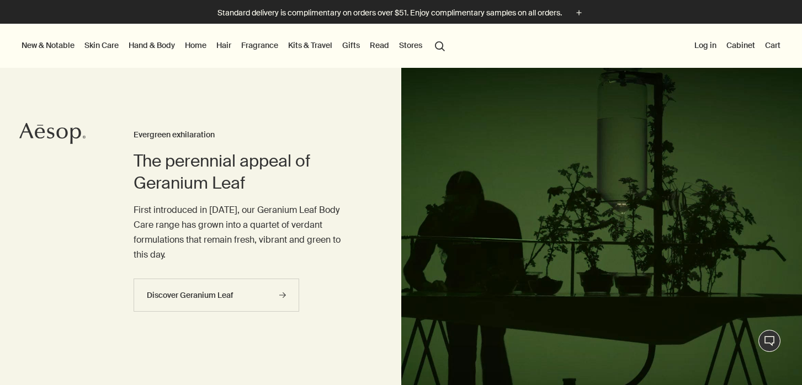
click at [104, 42] on link "Skin Care" at bounding box center [101, 45] width 39 height 14
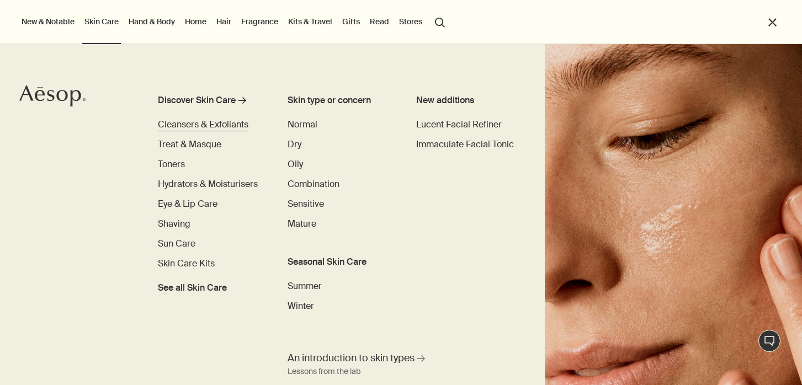
click at [173, 125] on span "Cleansers & Exfoliants" at bounding box center [203, 125] width 91 height 12
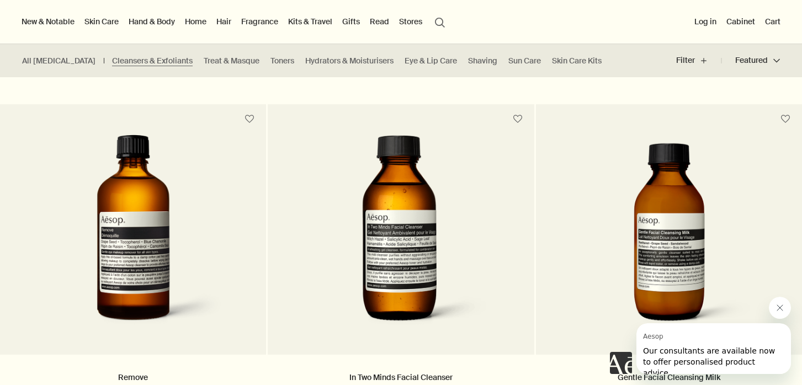
scroll to position [1030, 0]
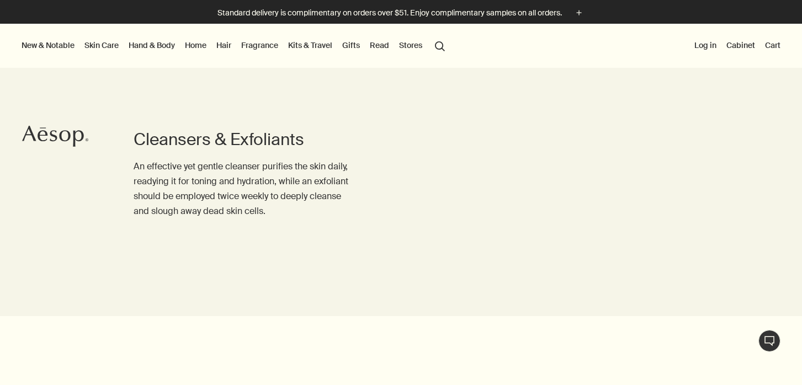
scroll to position [1030, 0]
